Goal: Transaction & Acquisition: Purchase product/service

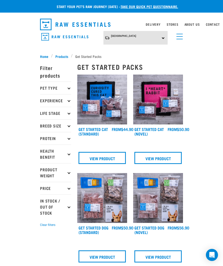
scroll to position [3, 0]
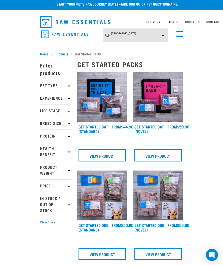
click at [59, 86] on p "Pet Type" at bounding box center [55, 85] width 31 height 13
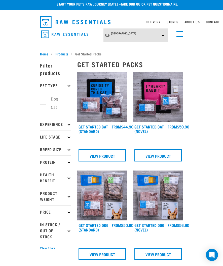
click at [43, 96] on label "Dog" at bounding box center [51, 99] width 17 height 6
click at [42, 97] on input "Dog" at bounding box center [41, 98] width 3 height 3
checkbox input "true"
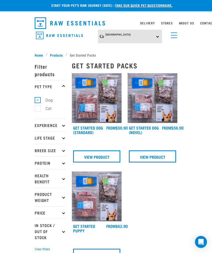
click at [53, 125] on p "Experience" at bounding box center [50, 125] width 31 height 13
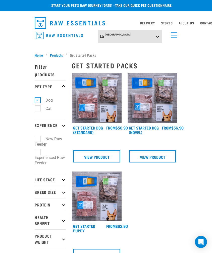
click at [38, 139] on label "New Raw Feeder" at bounding box center [48, 142] width 27 height 12
click at [38, 139] on input "New Raw Feeder" at bounding box center [36, 137] width 3 height 3
checkbox input "true"
click at [52, 174] on p "Life Stage" at bounding box center [50, 179] width 31 height 13
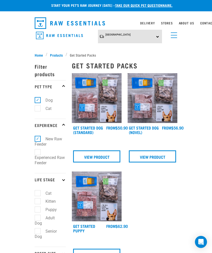
click at [38, 215] on label "Adult Dog" at bounding box center [45, 221] width 20 height 12
click at [38, 215] on input "Adult Dog" at bounding box center [36, 216] width 3 height 3
checkbox input "true"
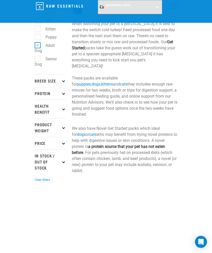
scroll to position [139, 0]
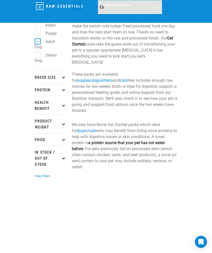
click at [44, 71] on p "Breed Size" at bounding box center [50, 77] width 31 height 13
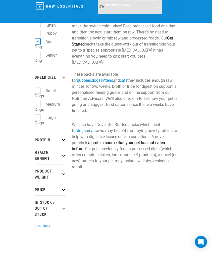
click at [39, 88] on label "Small Dogs" at bounding box center [45, 94] width 21 height 12
click at [38, 88] on input "Small Dogs" at bounding box center [36, 89] width 3 height 3
checkbox input "true"
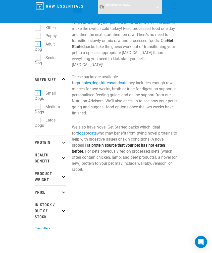
scroll to position [137, 0]
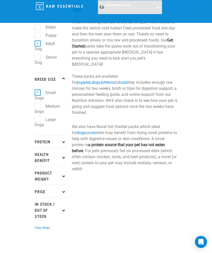
click at [42, 137] on p "Protein" at bounding box center [50, 141] width 31 height 13
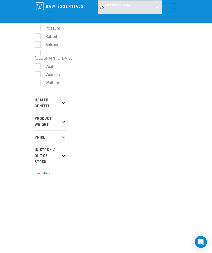
scroll to position [338, 0]
click at [38, 93] on p "Health Benefit" at bounding box center [50, 102] width 31 height 19
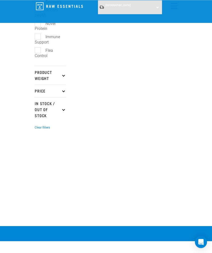
scroll to position [563, 0]
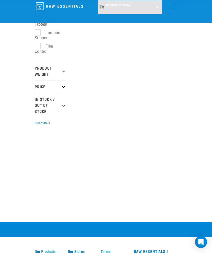
click at [41, 80] on p "Price" at bounding box center [50, 86] width 31 height 13
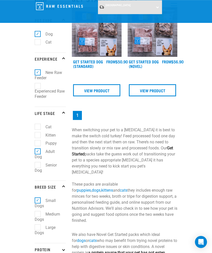
scroll to position [0, 0]
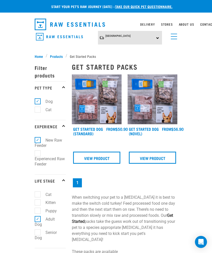
click at [97, 158] on link "View Product" at bounding box center [96, 158] width 47 height 12
